Goal: Check status

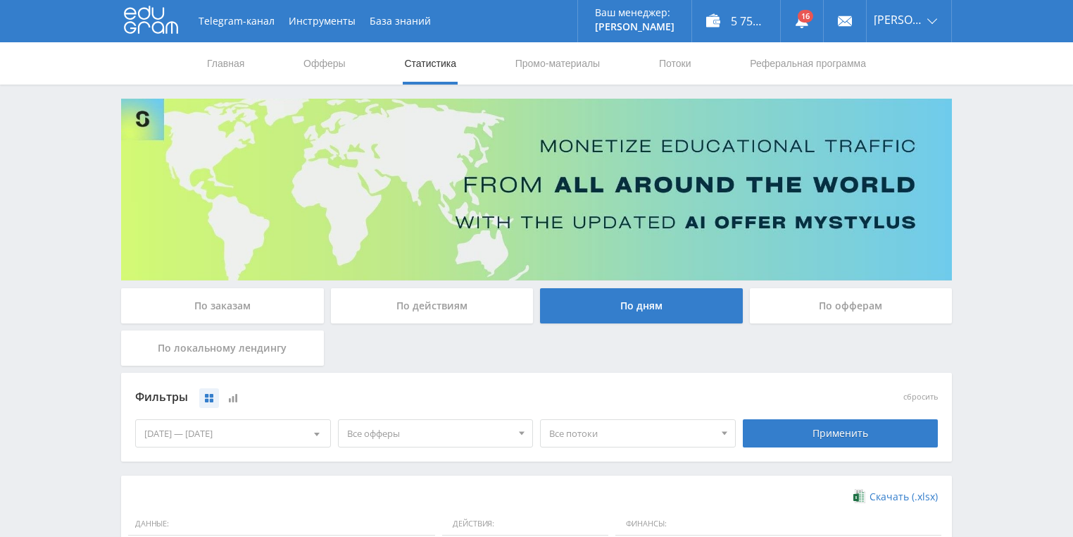
scroll to position [338, 0]
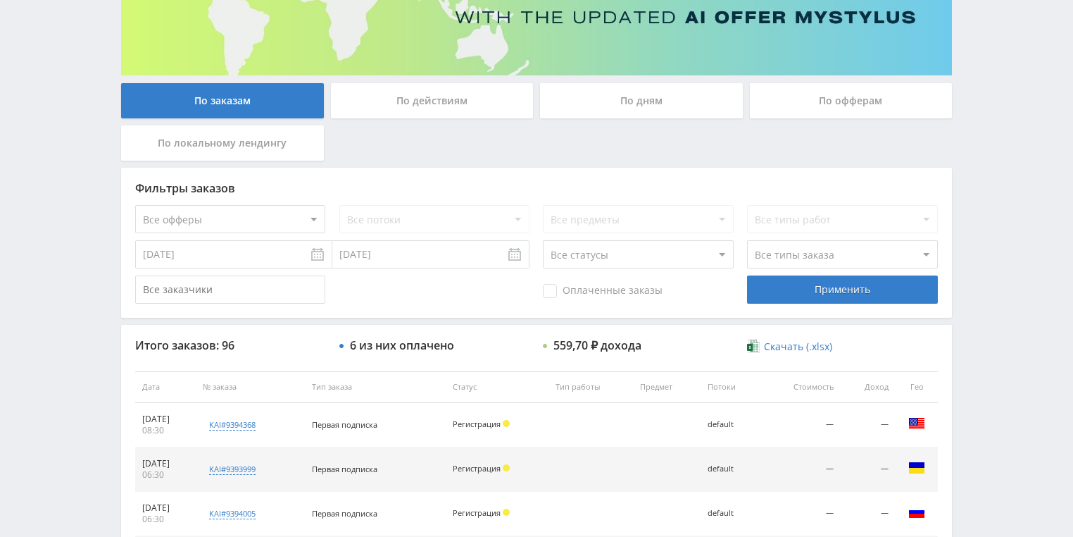
scroll to position [225, 0]
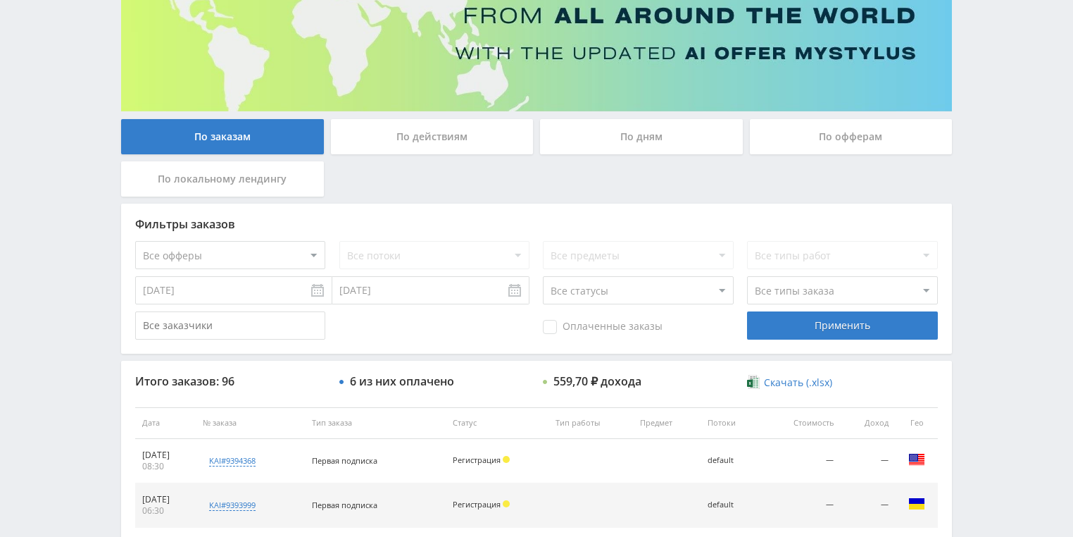
click at [400, 146] on div "По действиям" at bounding box center [432, 136] width 203 height 35
click at [0, 0] on input "По действиям" at bounding box center [0, 0] width 0 height 0
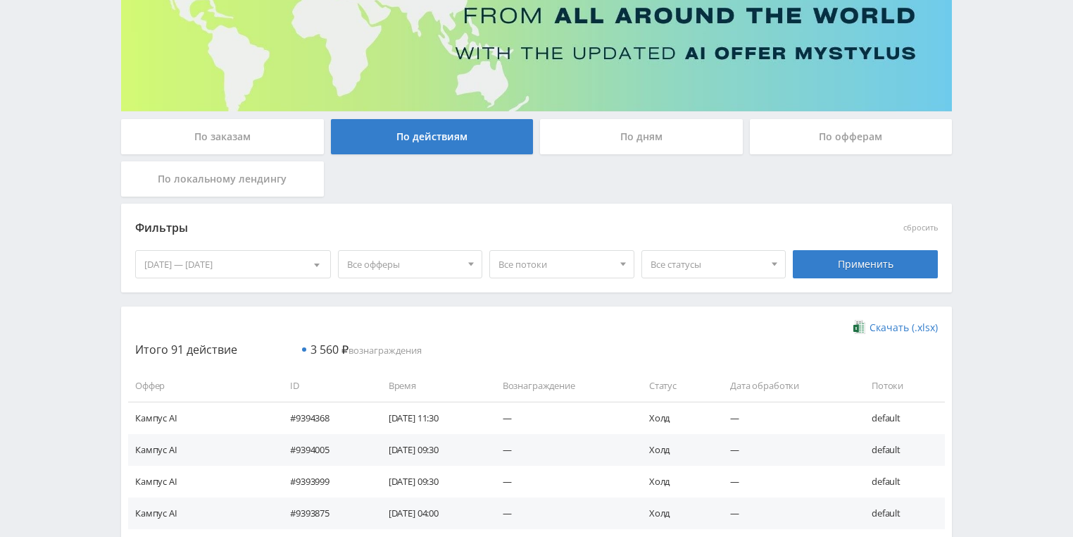
click at [616, 137] on div "По дням" at bounding box center [641, 136] width 203 height 35
click at [0, 0] on input "По дням" at bounding box center [0, 0] width 0 height 0
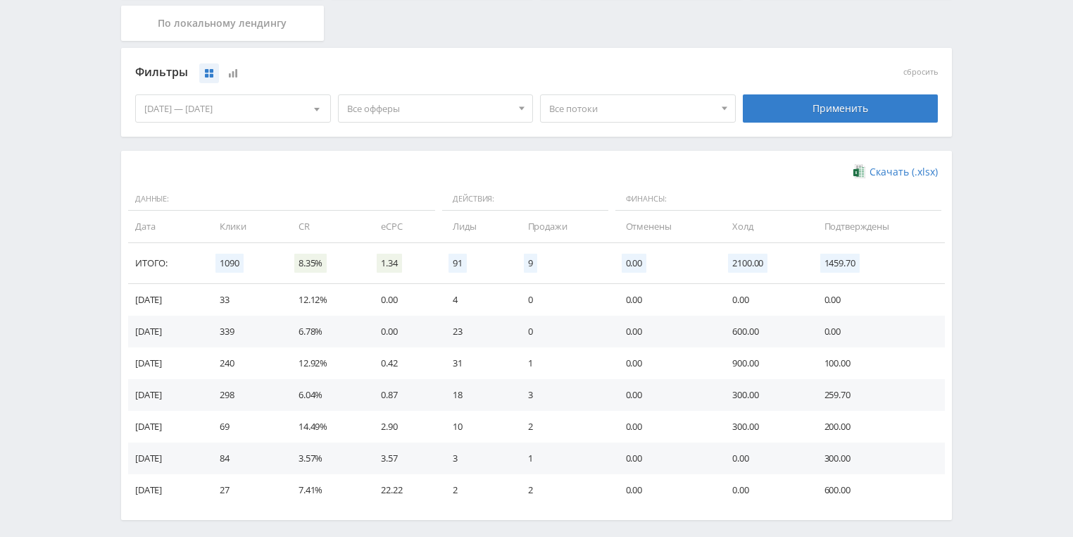
scroll to position [338, 0]
